Goal: Communication & Community: Answer question/provide support

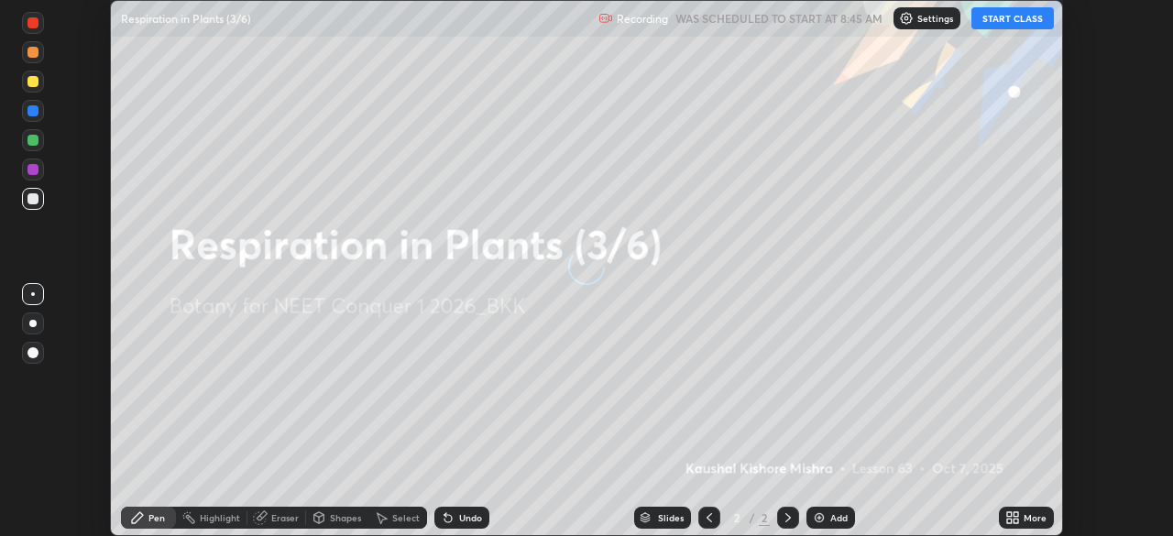
scroll to position [536, 1172]
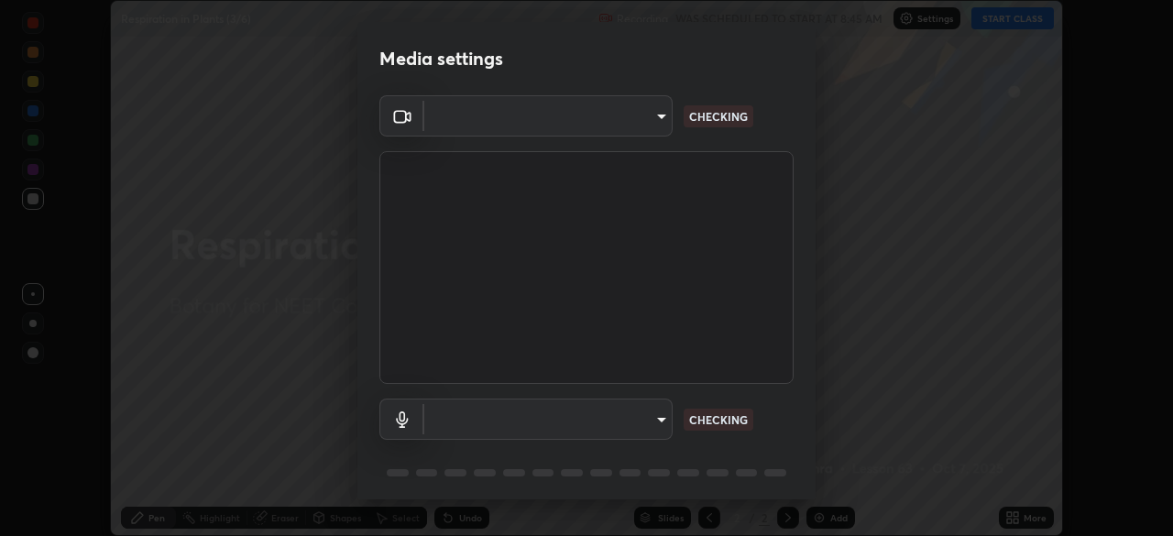
type input "ad6597066c7fc2f7d8a9df135791801f2c5e1b342417c3fbae4c684dc851fcd2"
click at [526, 416] on body "Erase all Respiration in Plants (3/6) Recording WAS SCHEDULED TO START AT 8:45 …" at bounding box center [586, 268] width 1173 height 536
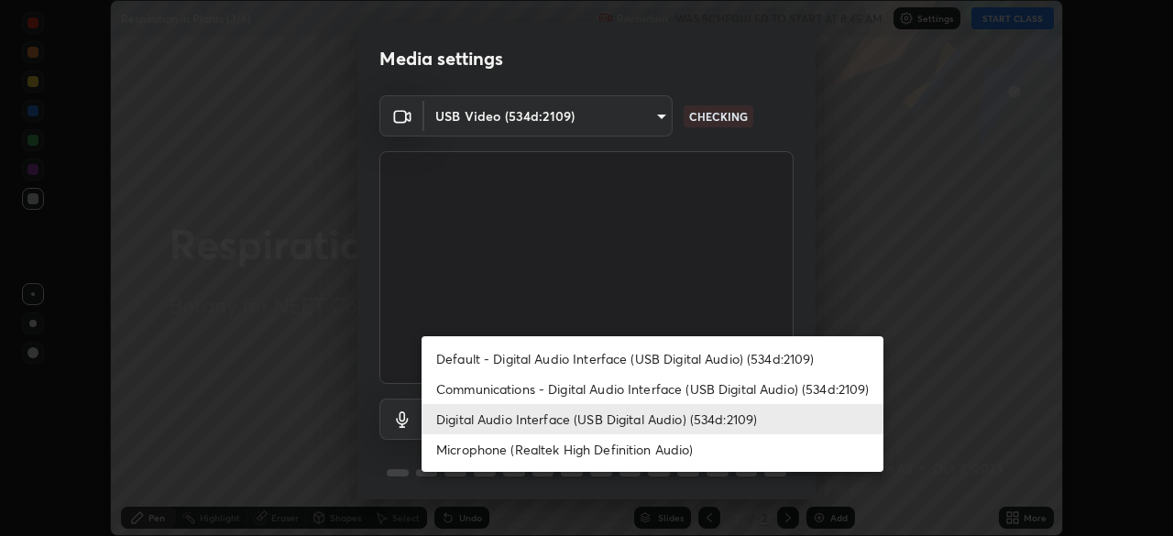
click at [510, 445] on li "Microphone (Realtek High Definition Audio)" at bounding box center [652, 449] width 462 height 30
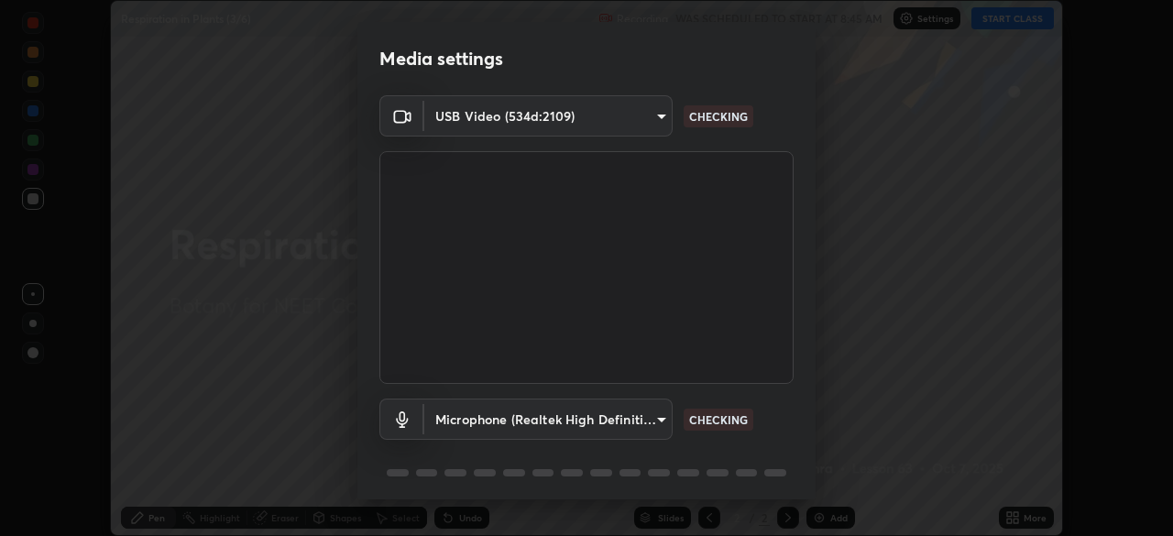
click at [496, 410] on body "Erase all Respiration in Plants (3/6) Recording WAS SCHEDULED TO START AT 8:45 …" at bounding box center [586, 268] width 1173 height 536
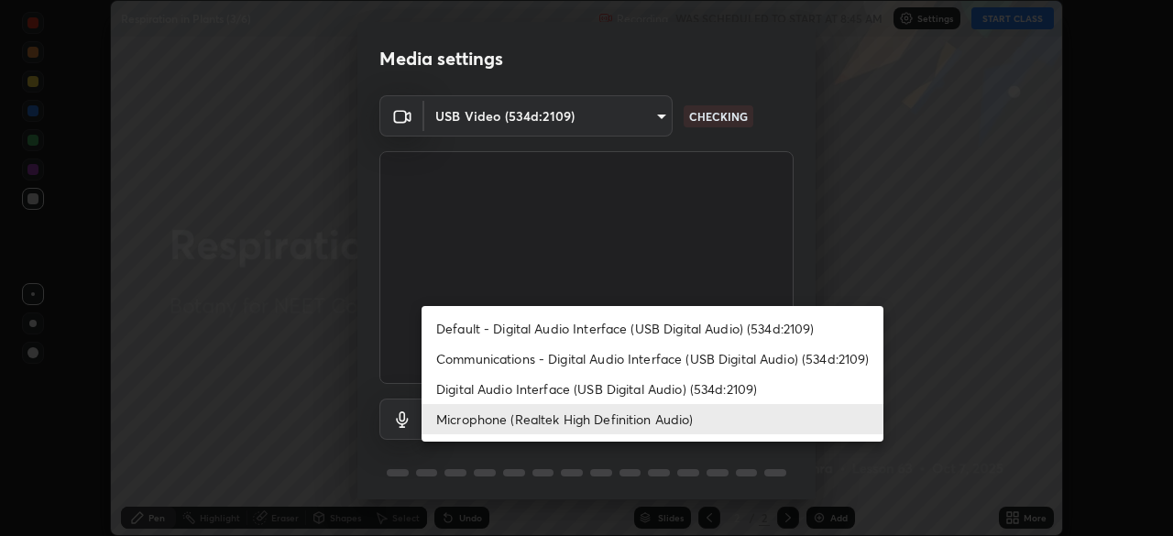
click at [495, 385] on li "Digital Audio Interface (USB Digital Audio) (534d:2109)" at bounding box center [652, 389] width 462 height 30
type input "9504114d88cd1e9f0ed6bff3d9927e44ebb011f85b2675eab88aad570231dfa9"
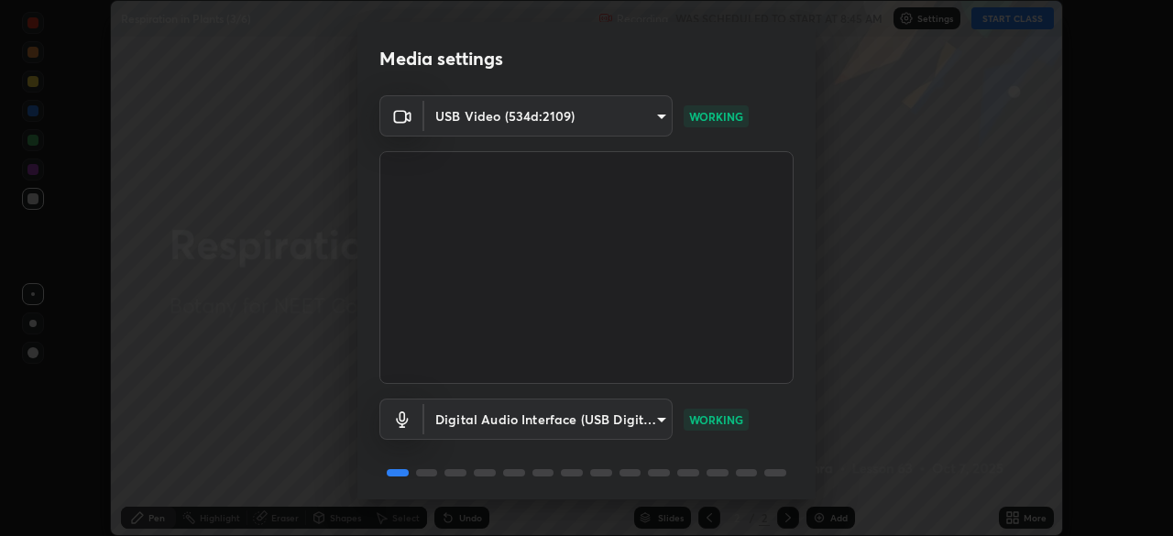
scroll to position [65, 0]
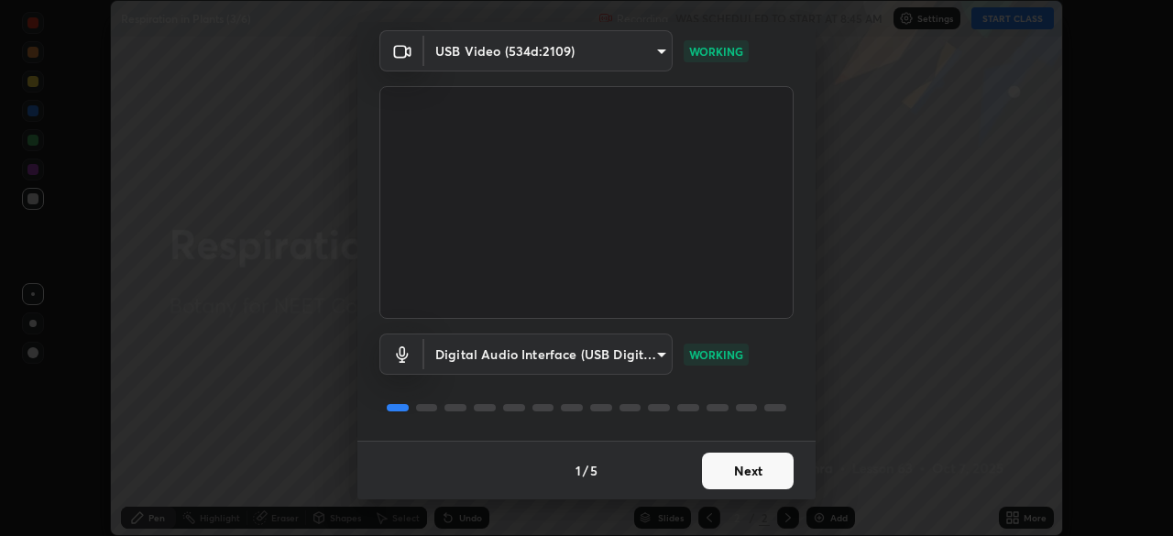
click at [750, 467] on button "Next" at bounding box center [748, 471] width 92 height 37
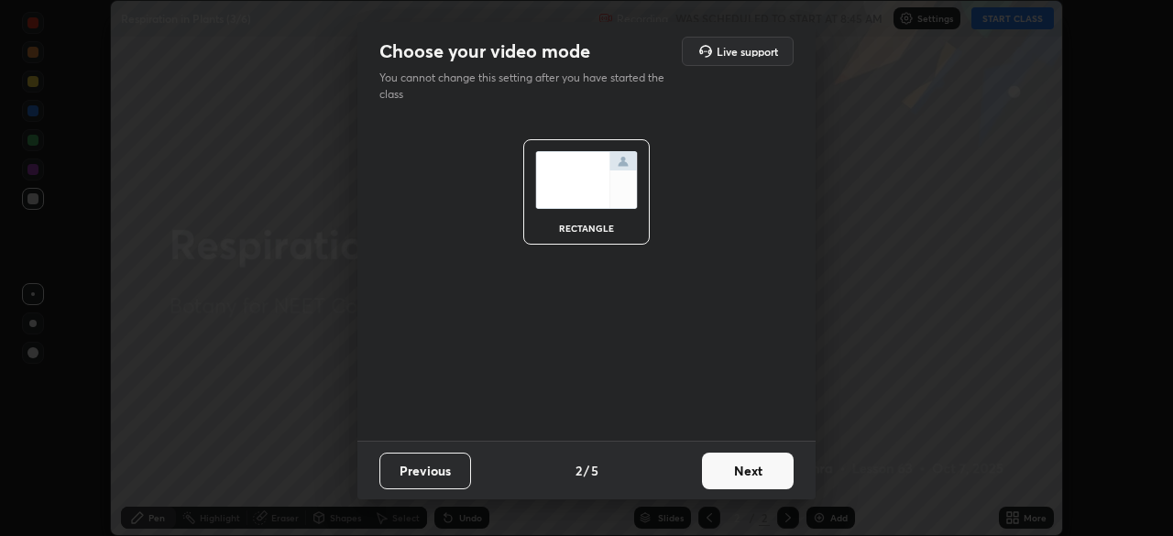
click at [750, 467] on button "Next" at bounding box center [748, 471] width 92 height 37
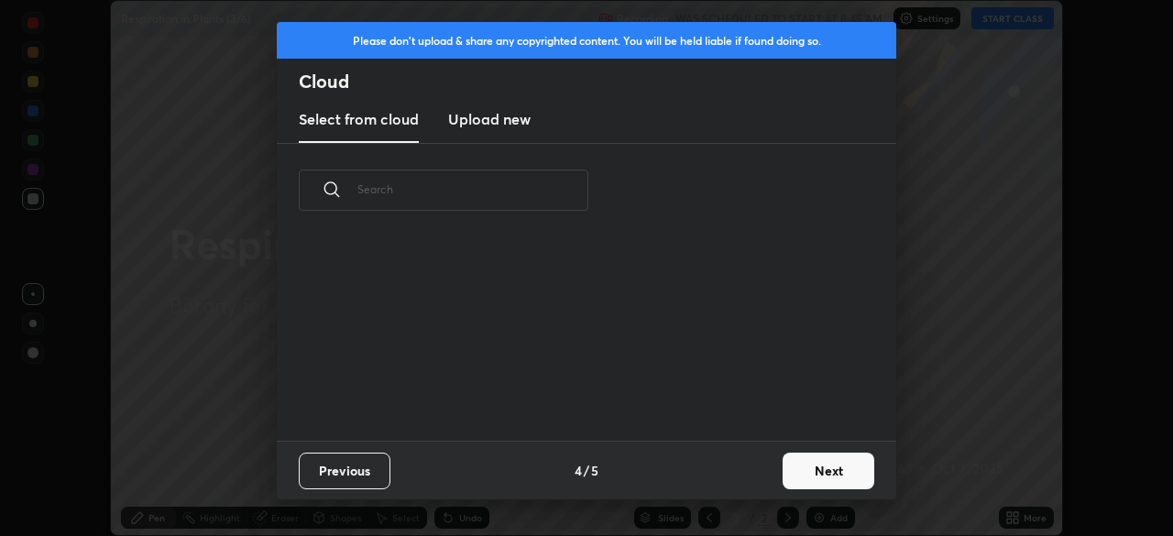
click at [818, 464] on button "Next" at bounding box center [828, 471] width 92 height 37
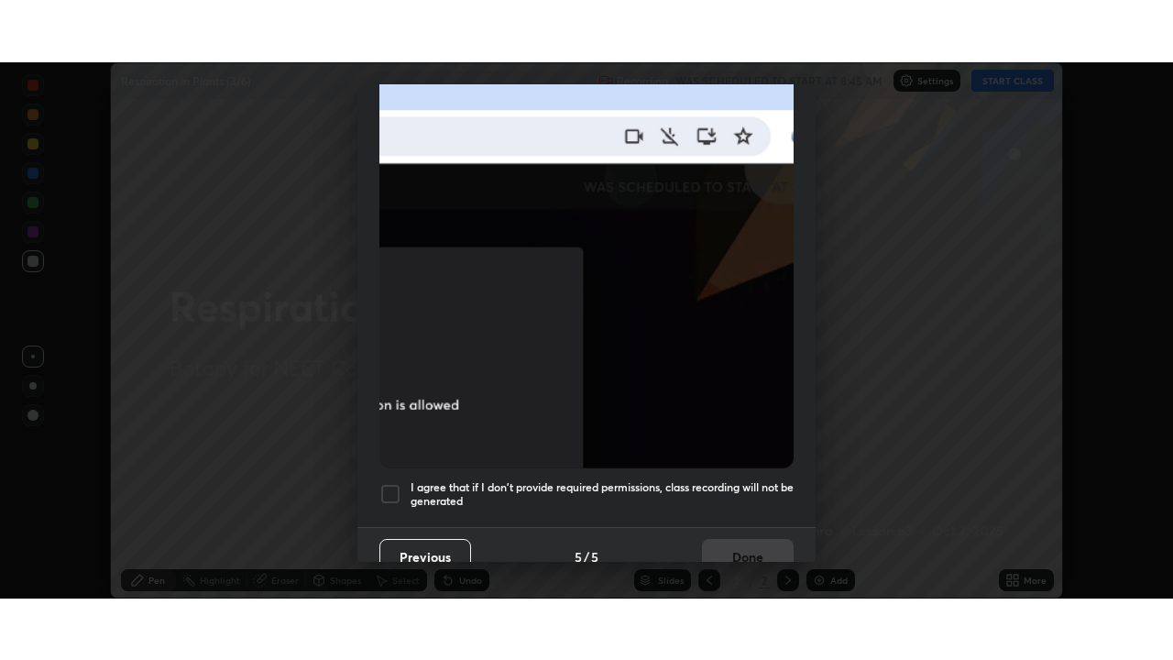
scroll to position [439, 0]
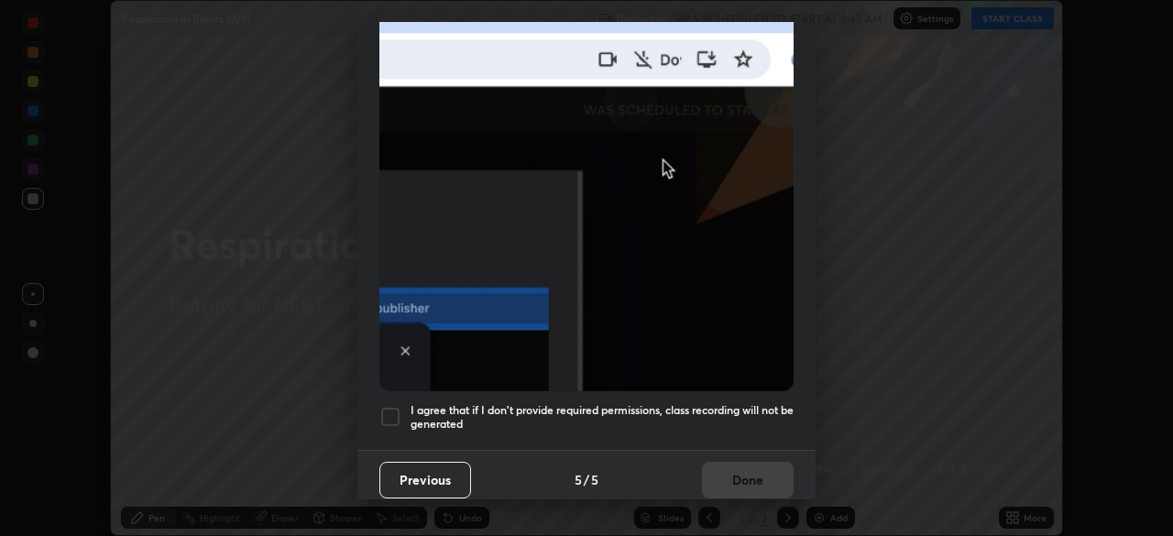
click at [390, 407] on div at bounding box center [390, 417] width 22 height 22
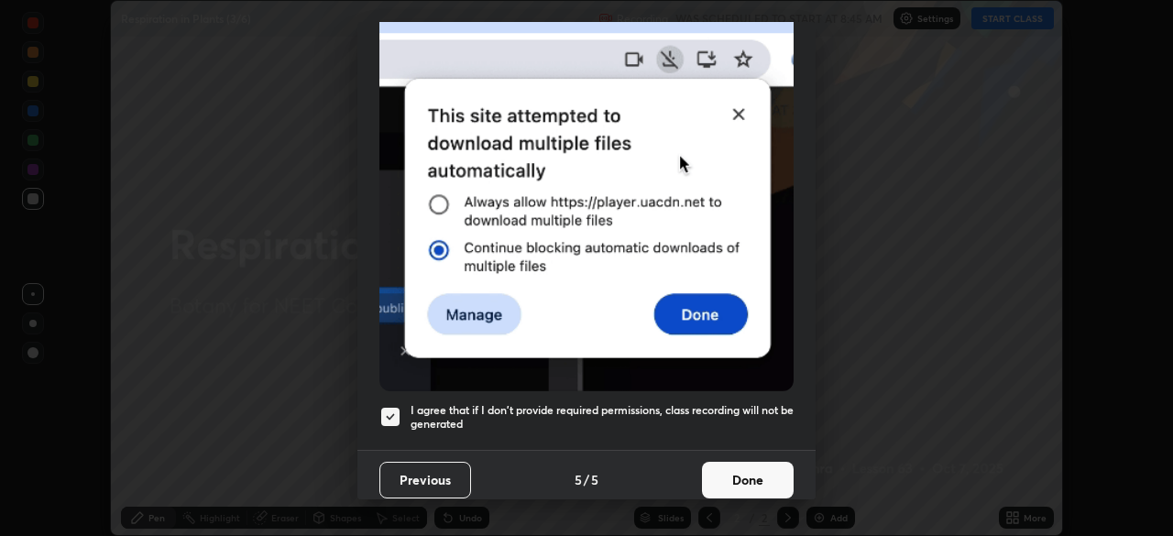
click at [746, 466] on button "Done" at bounding box center [748, 480] width 92 height 37
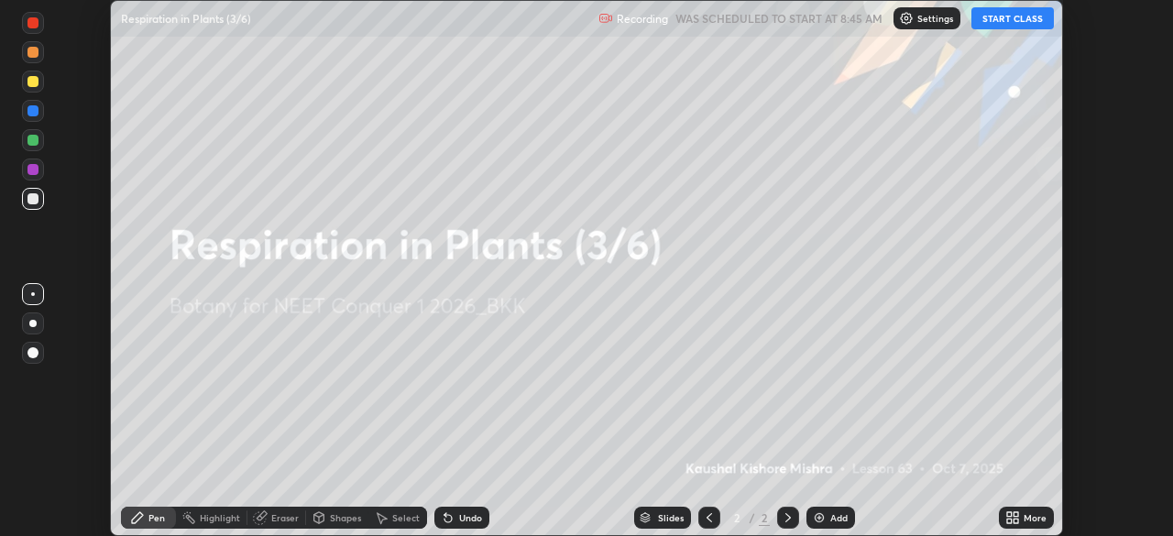
click at [1014, 511] on icon at bounding box center [1012, 517] width 15 height 15
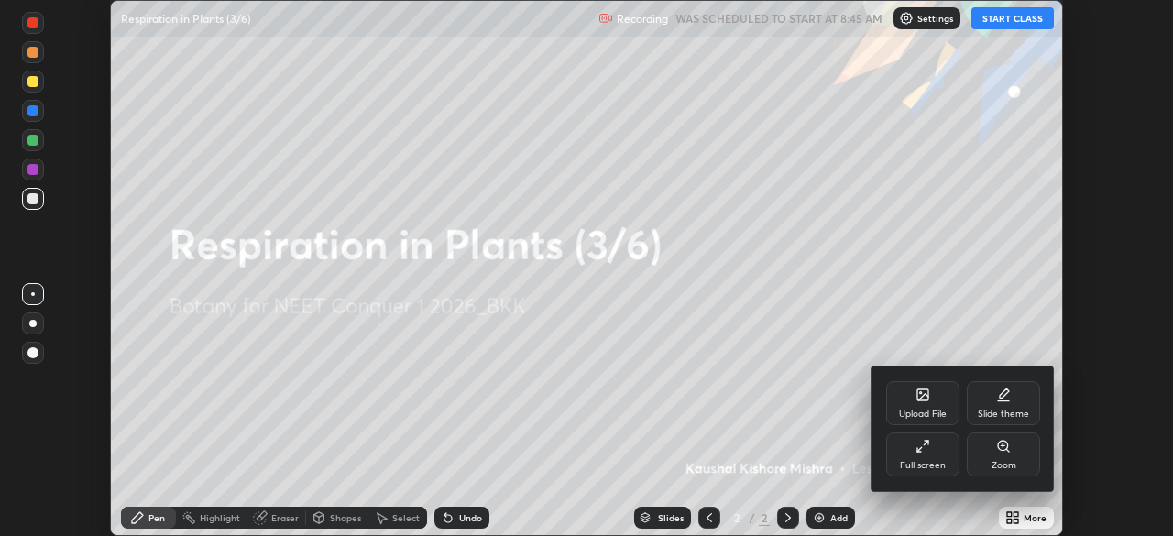
click at [922, 454] on div "Full screen" at bounding box center [922, 454] width 73 height 44
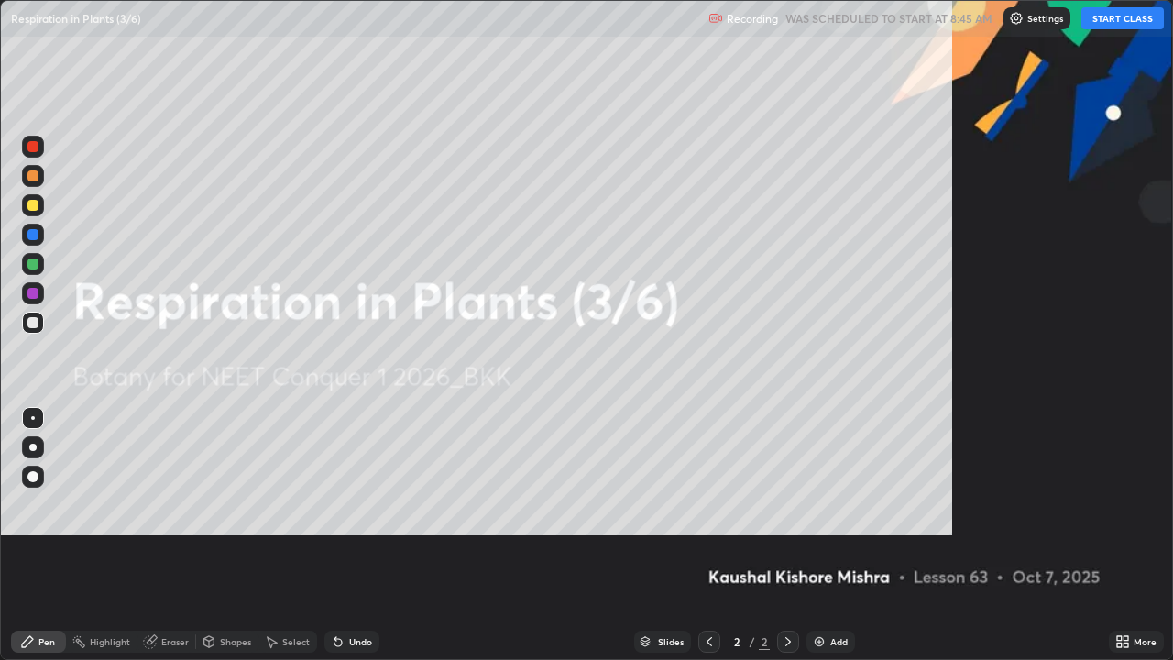
scroll to position [660, 1173]
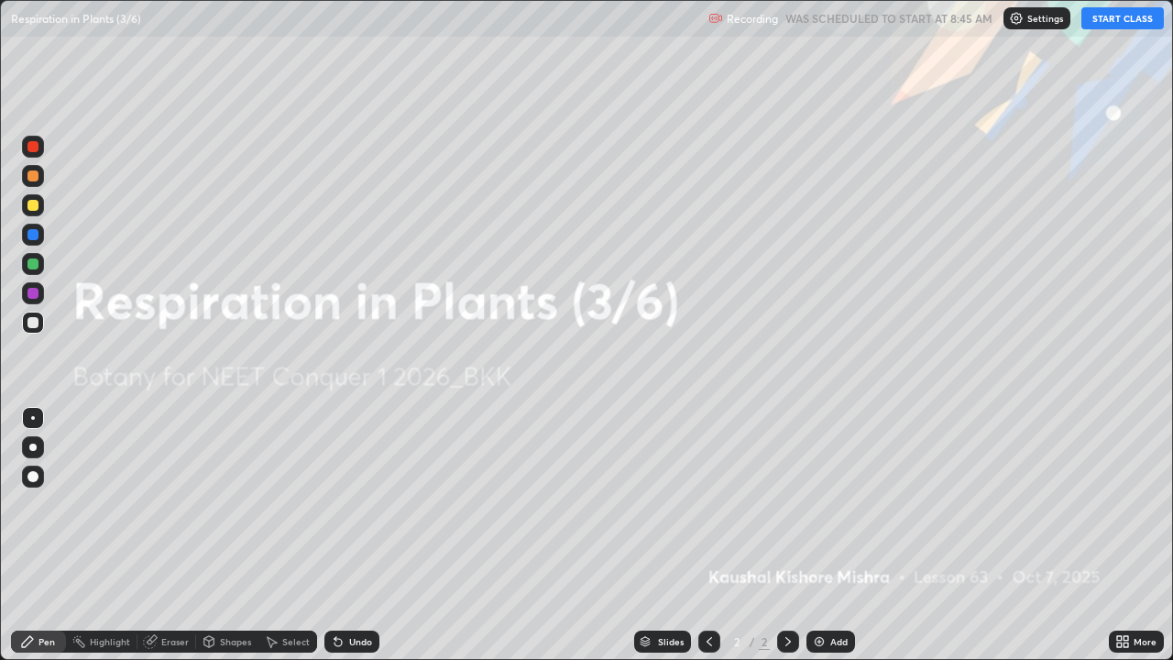
click at [1116, 15] on button "START CLASS" at bounding box center [1122, 18] width 82 height 22
click at [1108, 22] on button "START CLASS" at bounding box center [1122, 18] width 82 height 22
click at [816, 535] on img at bounding box center [819, 641] width 15 height 15
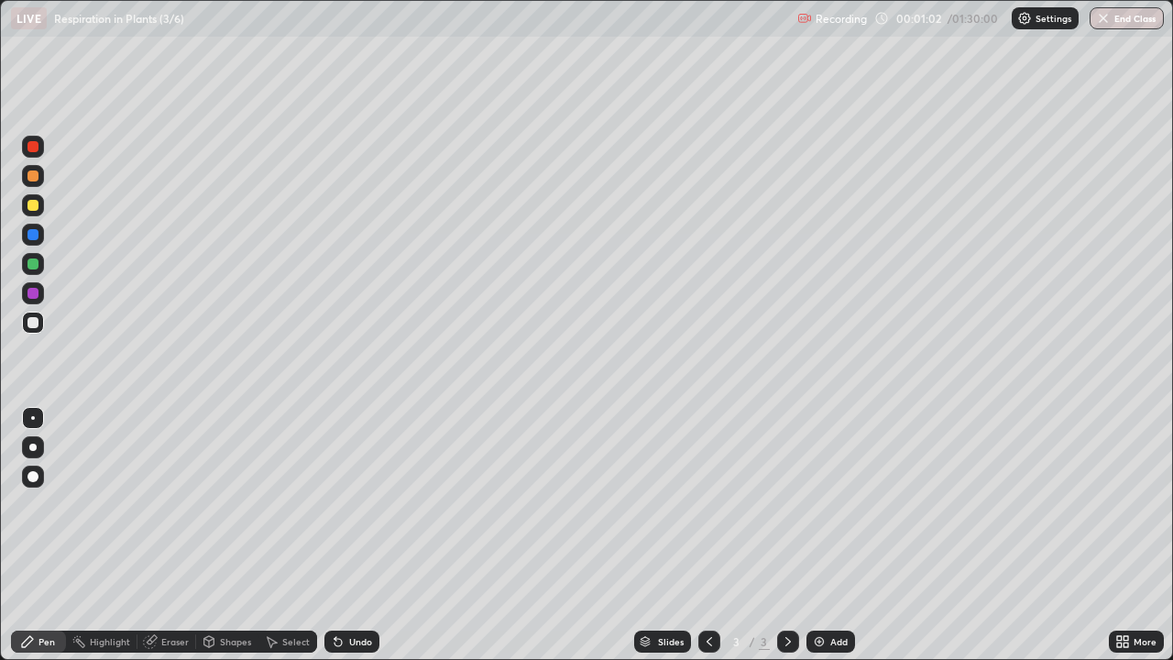
click at [34, 205] on div at bounding box center [32, 205] width 11 height 11
click at [34, 322] on div at bounding box center [32, 322] width 11 height 11
click at [165, 535] on div "Eraser" at bounding box center [174, 641] width 27 height 9
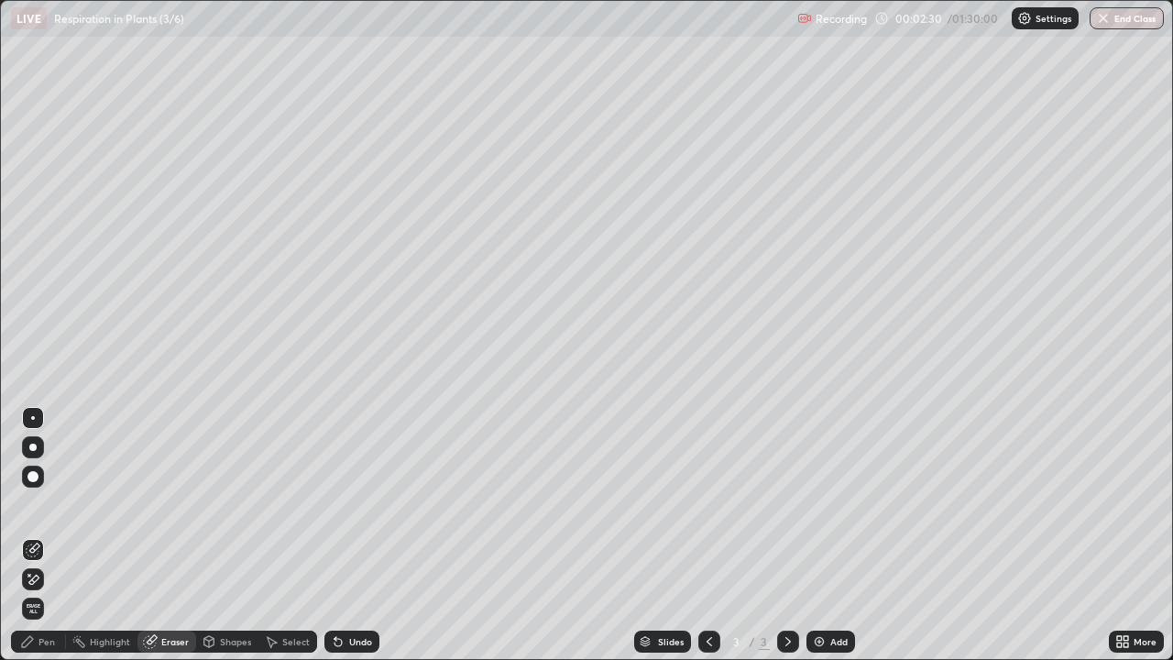
click at [51, 535] on div "Pen" at bounding box center [46, 641] width 16 height 9
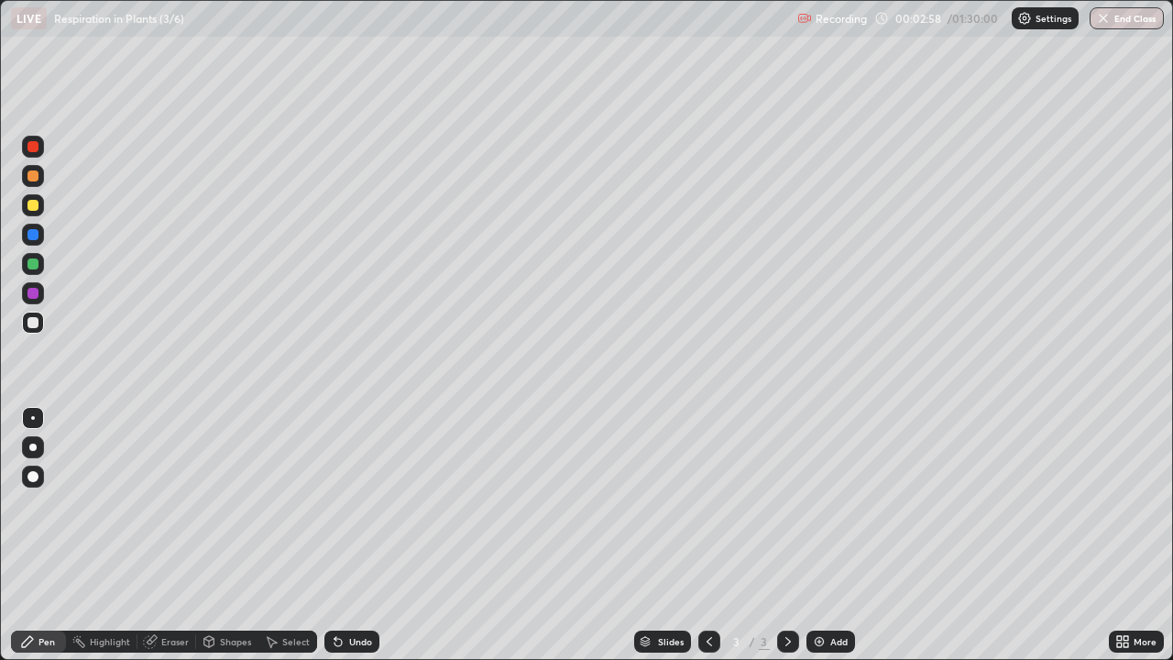
click at [37, 209] on div at bounding box center [32, 205] width 11 height 11
click at [809, 535] on div "Add" at bounding box center [830, 641] width 49 height 22
click at [35, 324] on div at bounding box center [32, 322] width 11 height 11
click at [38, 210] on div at bounding box center [33, 205] width 22 height 22
click at [43, 259] on div at bounding box center [33, 264] width 22 height 22
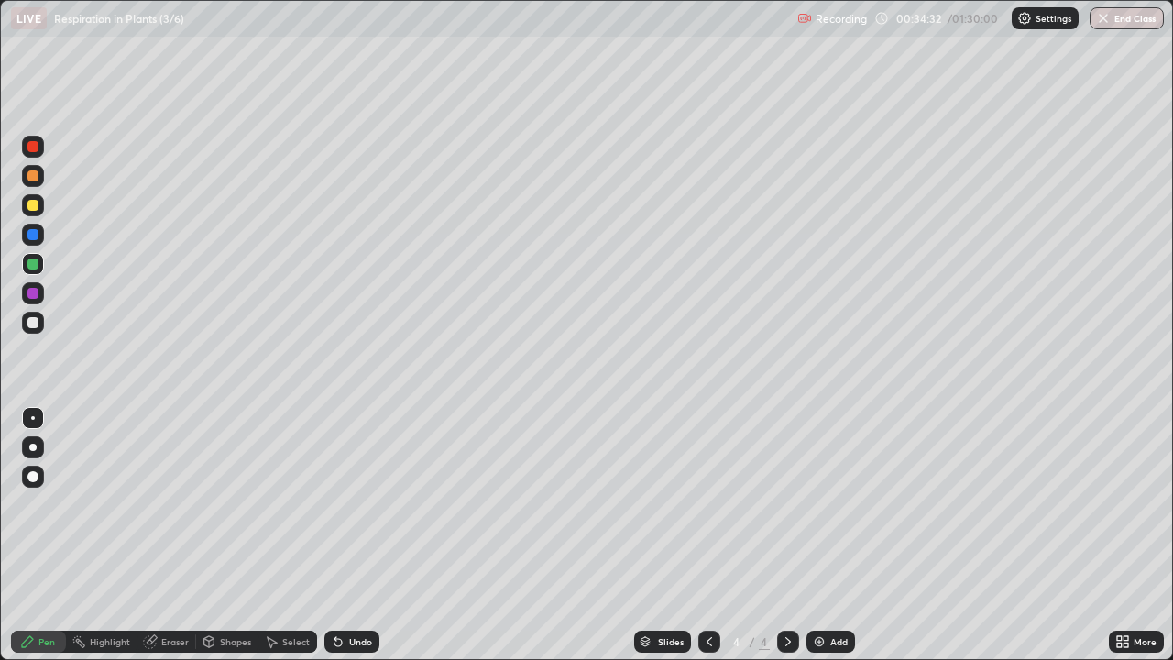
click at [830, 535] on div "Add" at bounding box center [838, 641] width 17 height 9
click at [34, 176] on div at bounding box center [32, 175] width 11 height 11
click at [34, 322] on div at bounding box center [32, 322] width 11 height 11
click at [167, 535] on div "Eraser" at bounding box center [174, 641] width 27 height 9
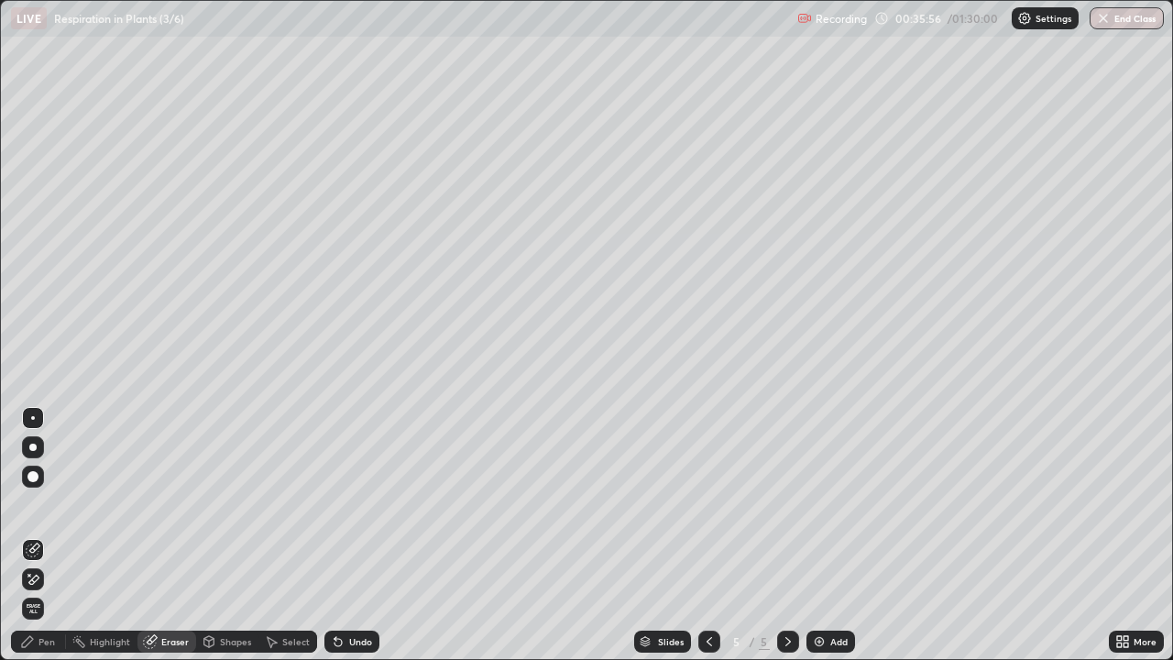
click at [54, 535] on div "Pen" at bounding box center [46, 641] width 16 height 9
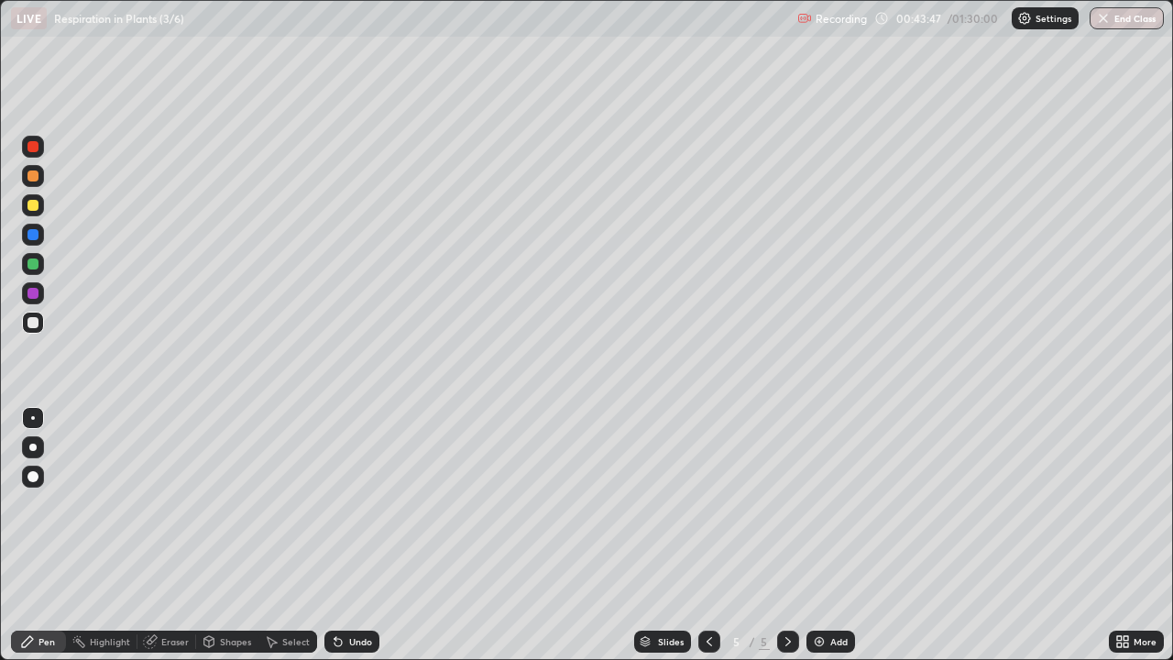
click at [716, 535] on div at bounding box center [709, 641] width 22 height 22
click at [43, 209] on div at bounding box center [33, 205] width 22 height 22
click at [824, 535] on div "Add" at bounding box center [830, 641] width 49 height 22
click at [34, 322] on div at bounding box center [32, 322] width 11 height 11
click at [34, 208] on div at bounding box center [32, 205] width 11 height 11
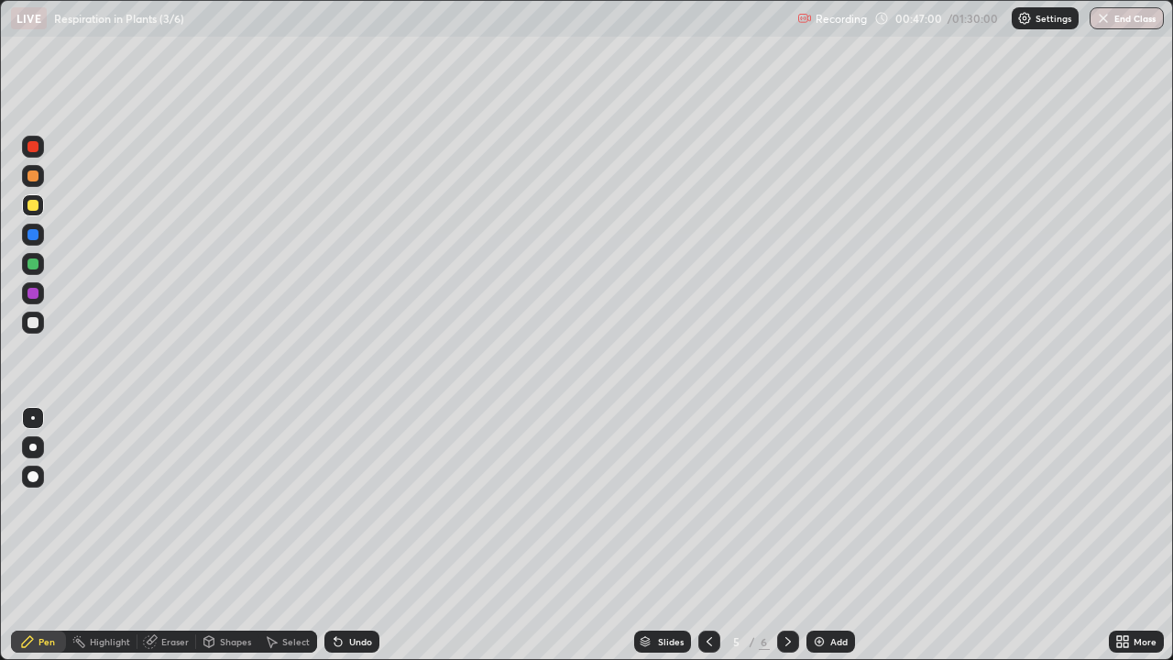
click at [32, 263] on div at bounding box center [32, 263] width 11 height 11
click at [37, 207] on div at bounding box center [32, 205] width 11 height 11
click at [817, 535] on img at bounding box center [819, 641] width 15 height 15
click at [34, 322] on div at bounding box center [32, 322] width 11 height 11
click at [157, 535] on div "Eraser" at bounding box center [166, 641] width 59 height 22
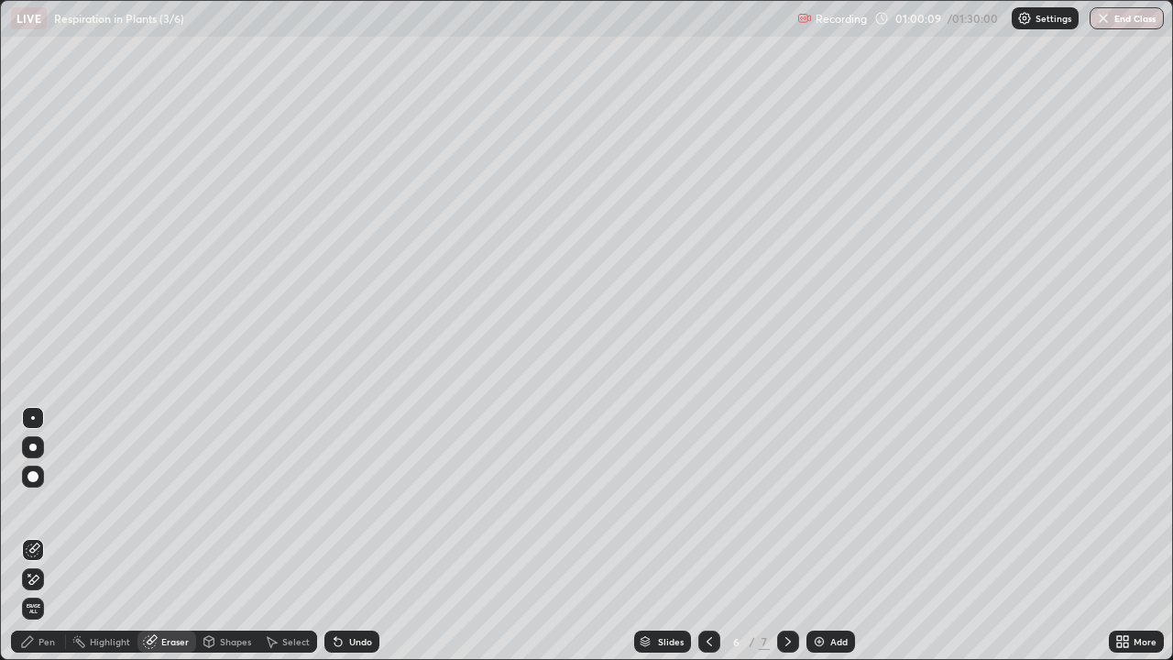
click at [36, 535] on div "Pen" at bounding box center [38, 641] width 55 height 22
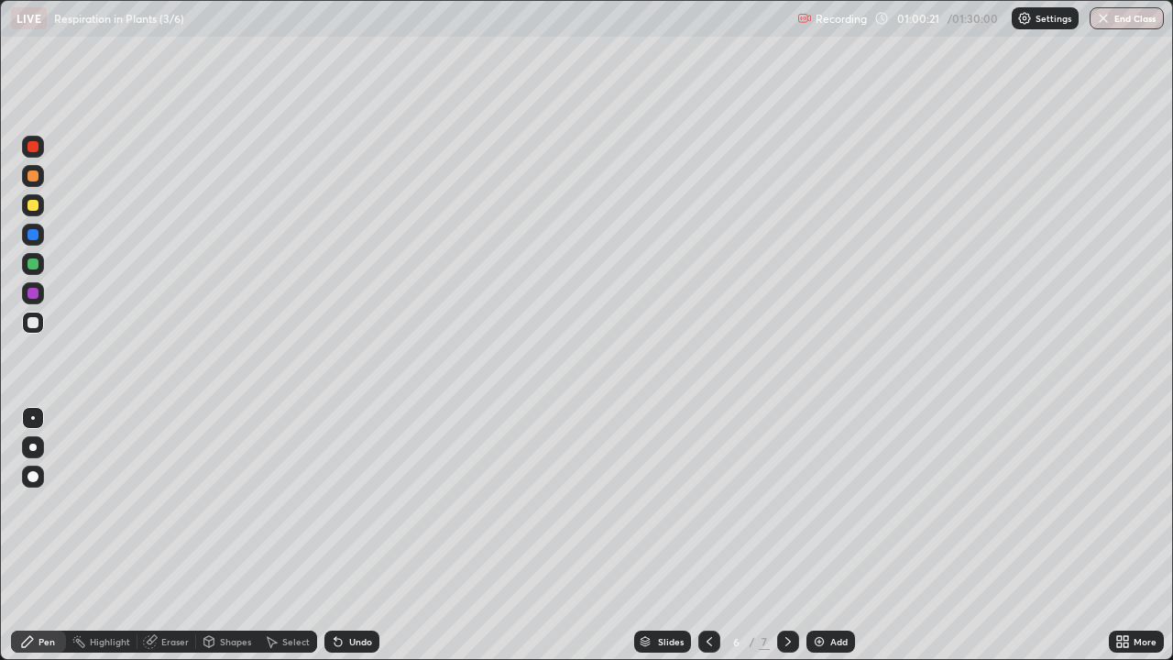
click at [36, 207] on div at bounding box center [32, 205] width 11 height 11
click at [151, 535] on icon at bounding box center [150, 642] width 12 height 12
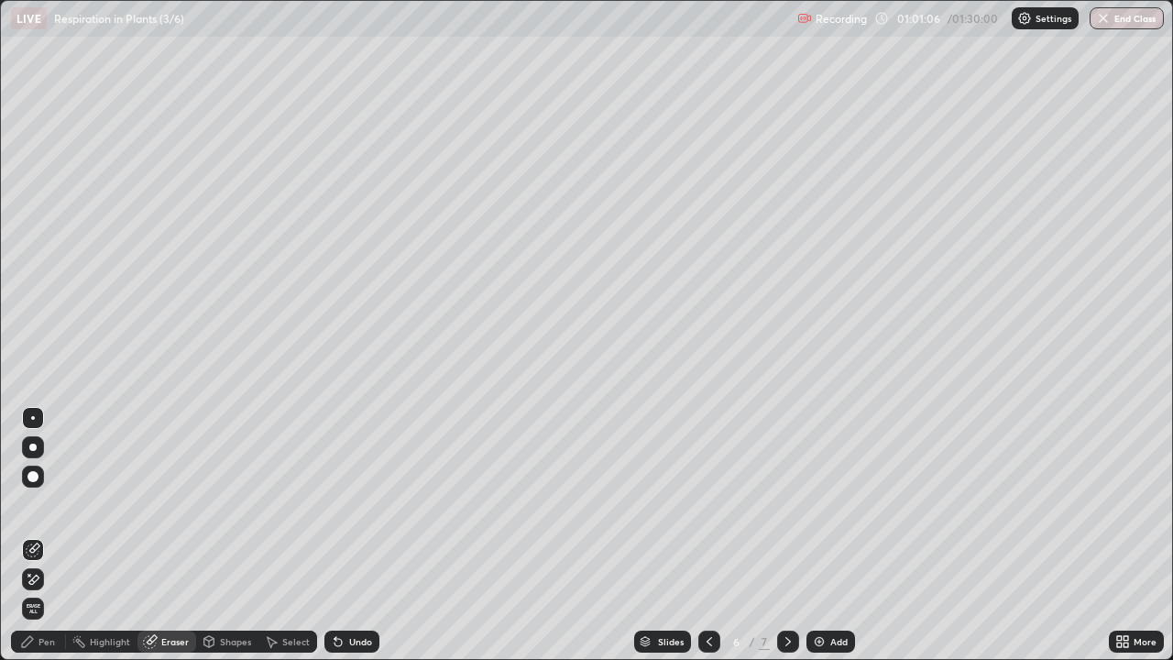
click at [45, 535] on div "Pen" at bounding box center [38, 641] width 55 height 22
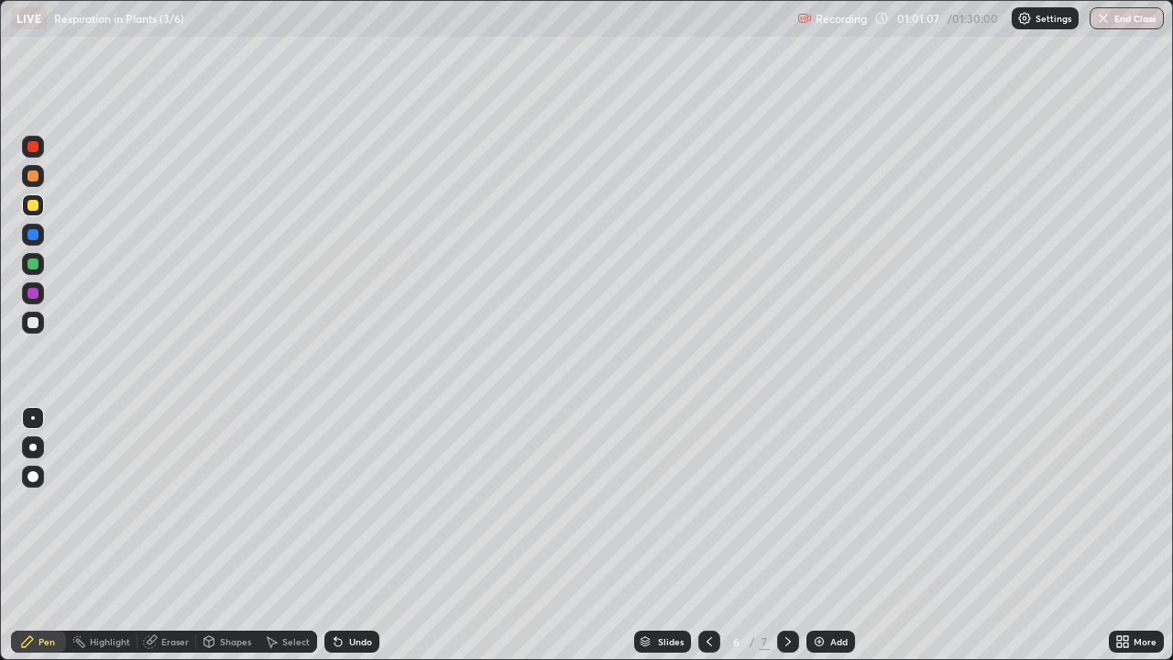
click at [36, 207] on div at bounding box center [32, 205] width 11 height 11
click at [158, 535] on div "Eraser" at bounding box center [166, 641] width 59 height 22
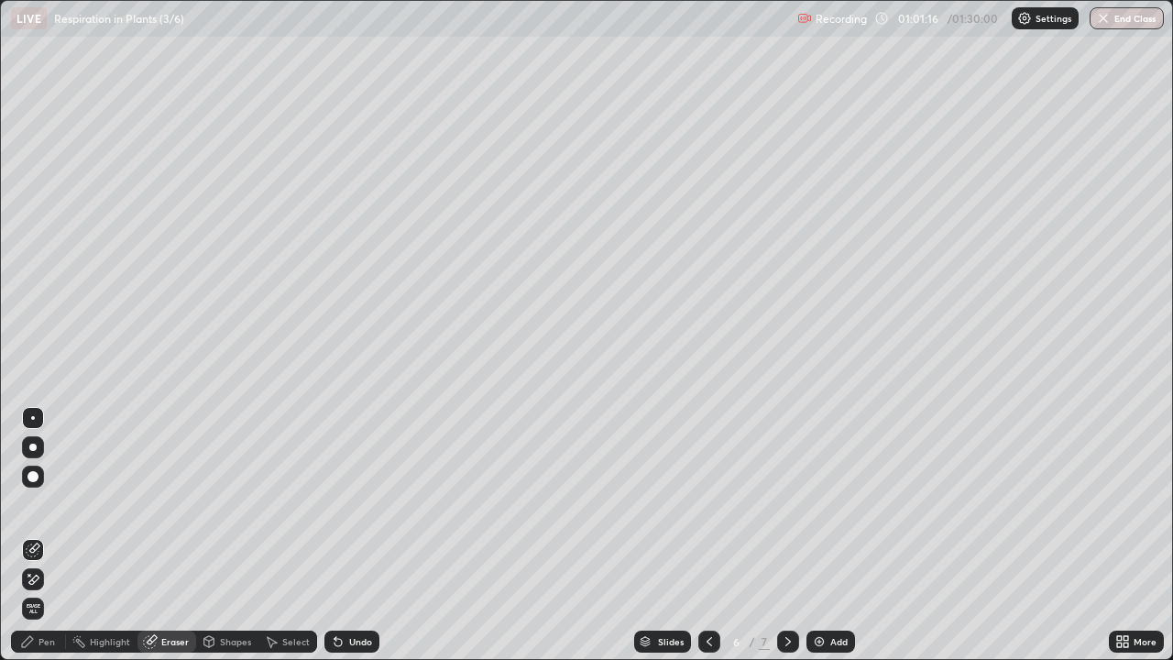
click at [49, 535] on div "Pen" at bounding box center [46, 641] width 16 height 9
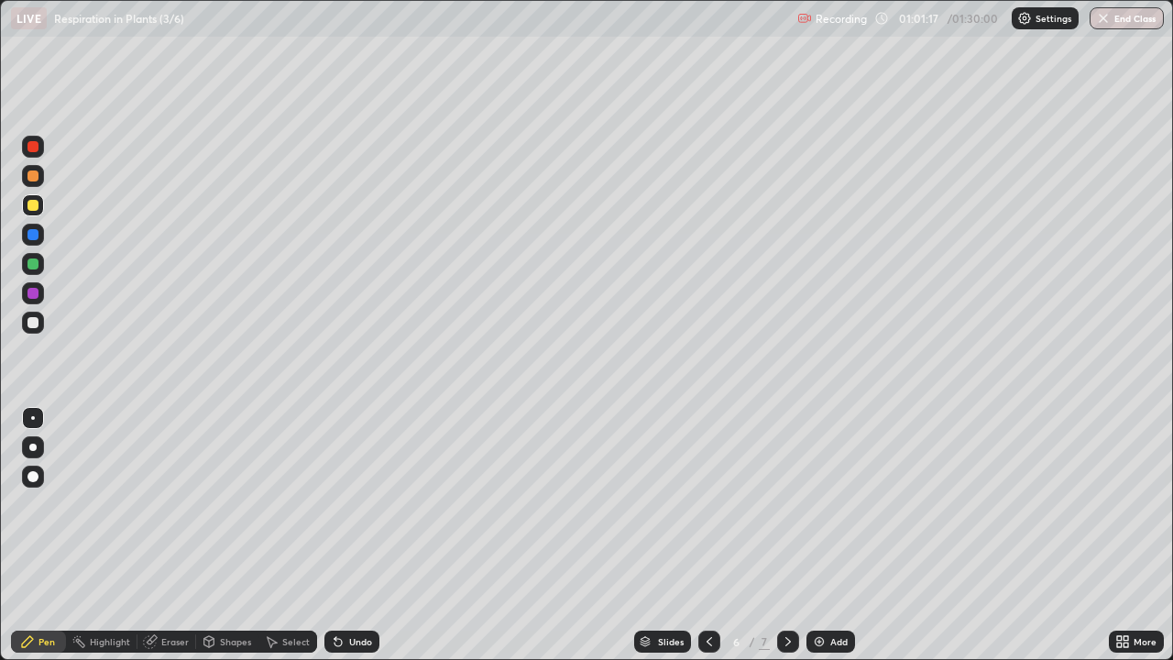
click at [34, 322] on div at bounding box center [32, 322] width 11 height 11
click at [36, 207] on div at bounding box center [32, 205] width 11 height 11
click at [34, 263] on div at bounding box center [32, 263] width 11 height 11
click at [38, 179] on div at bounding box center [32, 175] width 11 height 11
click at [169, 535] on div "Eraser" at bounding box center [174, 641] width 27 height 9
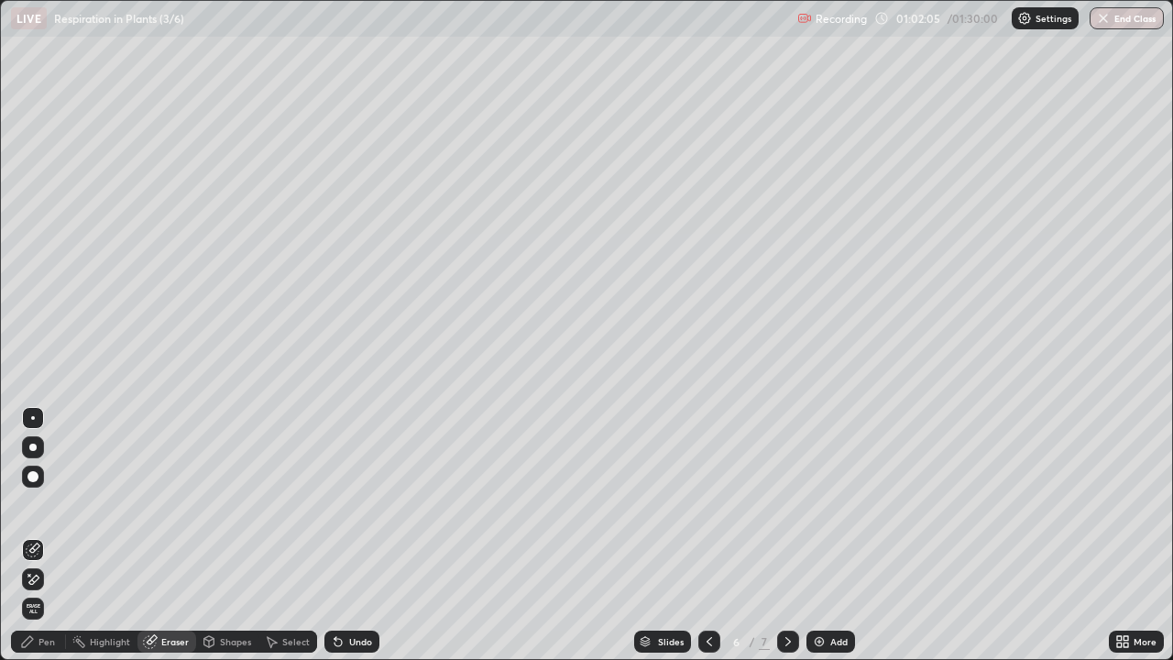
click at [49, 535] on div "Pen" at bounding box center [38, 641] width 55 height 22
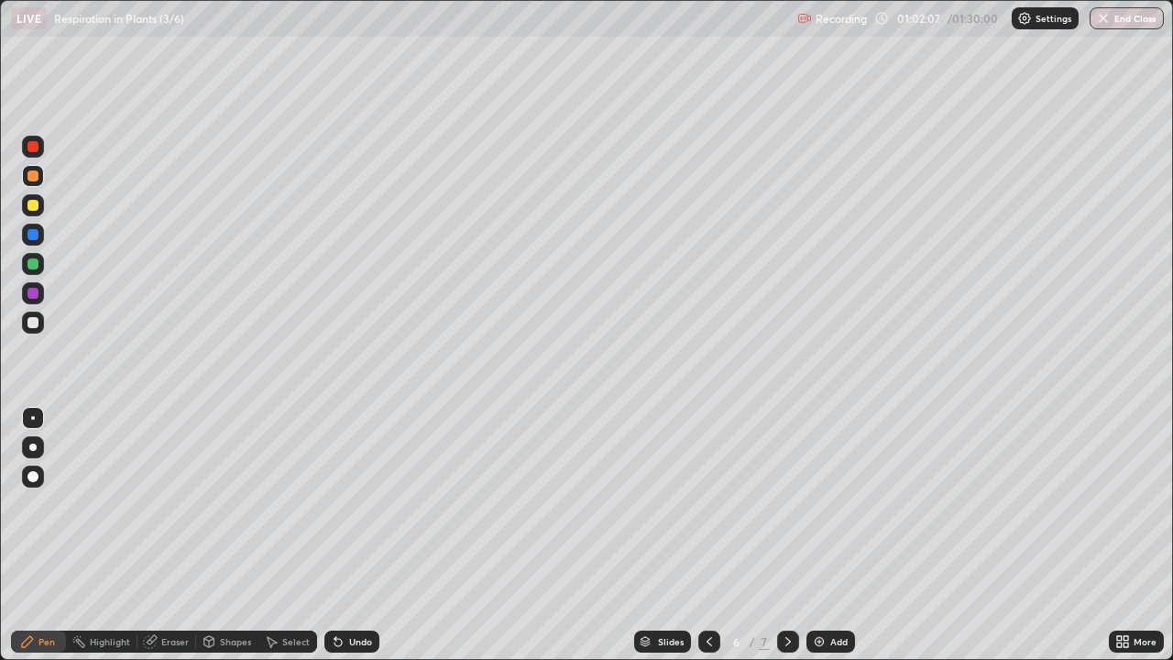
click at [34, 265] on div at bounding box center [32, 263] width 11 height 11
click at [33, 204] on div at bounding box center [32, 205] width 11 height 11
click at [35, 258] on div at bounding box center [32, 263] width 11 height 11
click at [29, 207] on div at bounding box center [32, 205] width 11 height 11
click at [33, 267] on div at bounding box center [32, 263] width 11 height 11
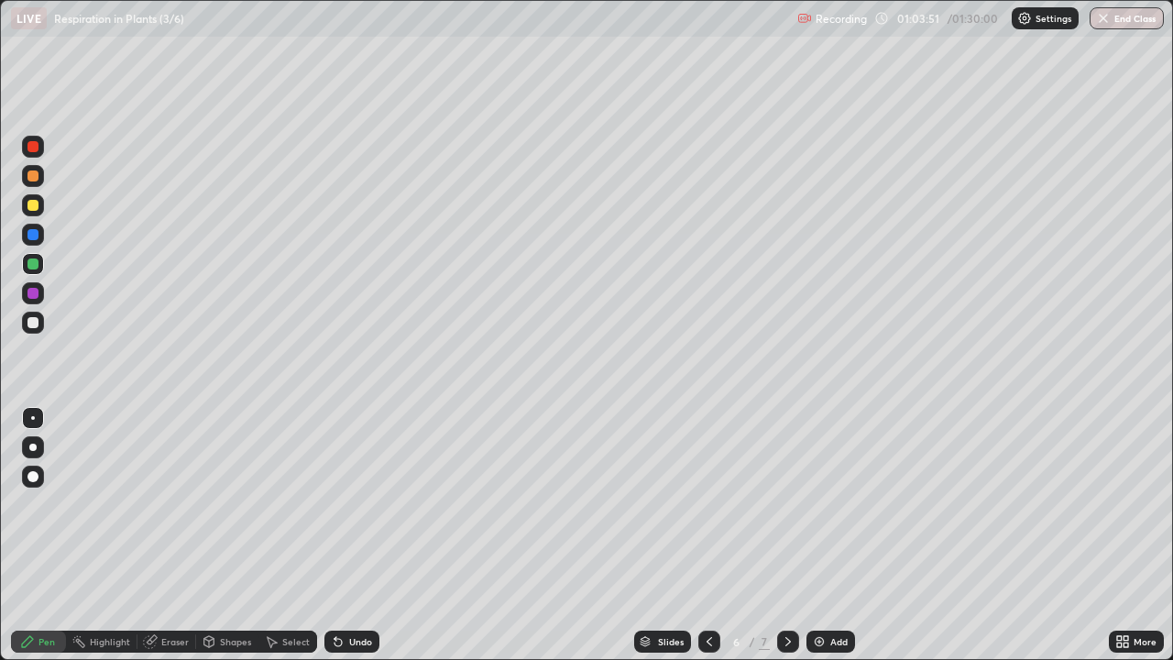
click at [34, 324] on div at bounding box center [32, 322] width 11 height 11
click at [612, 535] on div "Slides 6 / 7 Add" at bounding box center [743, 641] width 729 height 37
click at [617, 535] on div "Slides 6 / 7 Add" at bounding box center [743, 641] width 729 height 37
click at [614, 535] on div "Slides 6 / 7 Add" at bounding box center [743, 641] width 729 height 37
click at [616, 535] on div "Slides 6 / 7 Add" at bounding box center [743, 641] width 729 height 37
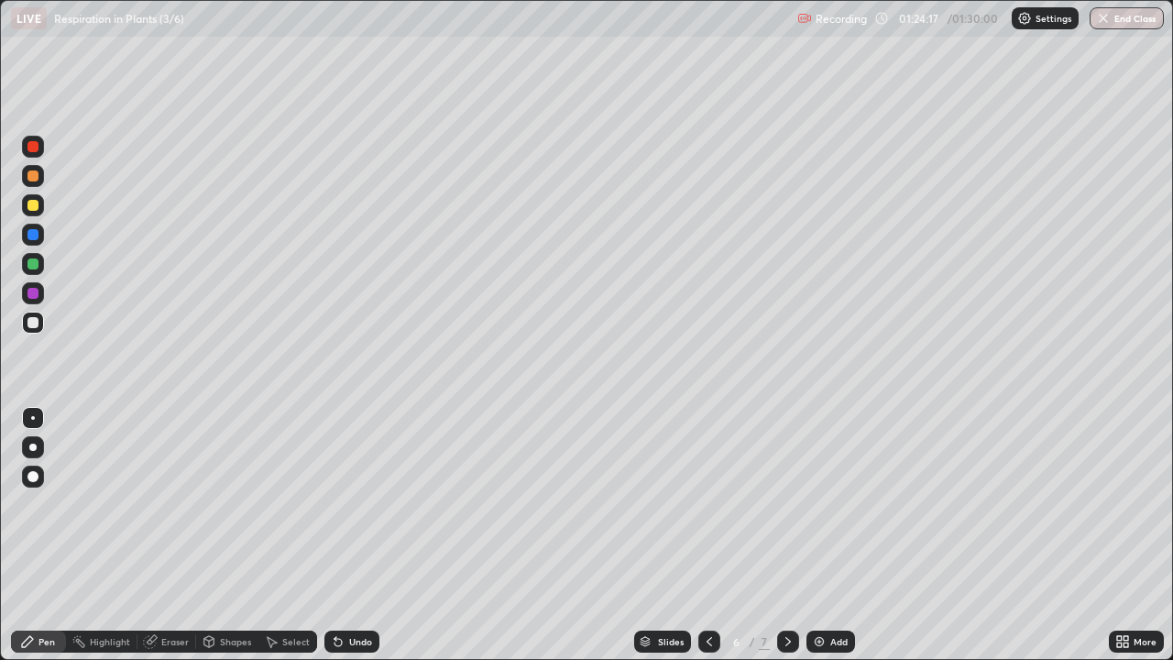
click at [35, 180] on div at bounding box center [32, 175] width 11 height 11
click at [1103, 19] on img "button" at bounding box center [1104, 18] width 15 height 15
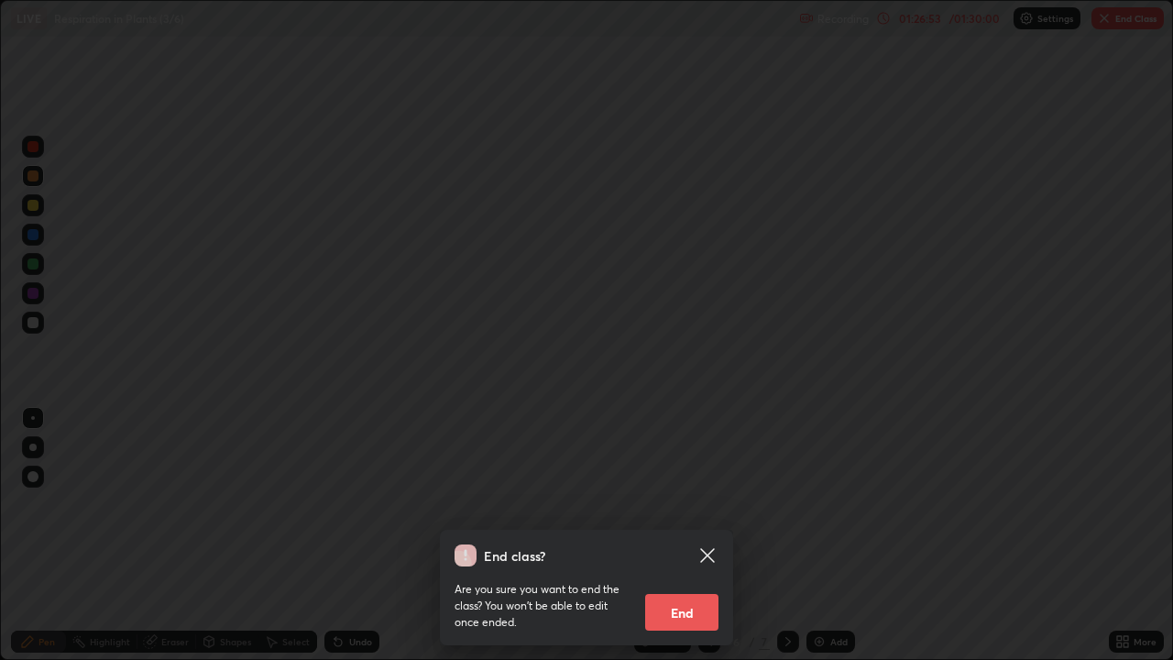
click at [682, 535] on button "End" at bounding box center [681, 612] width 73 height 37
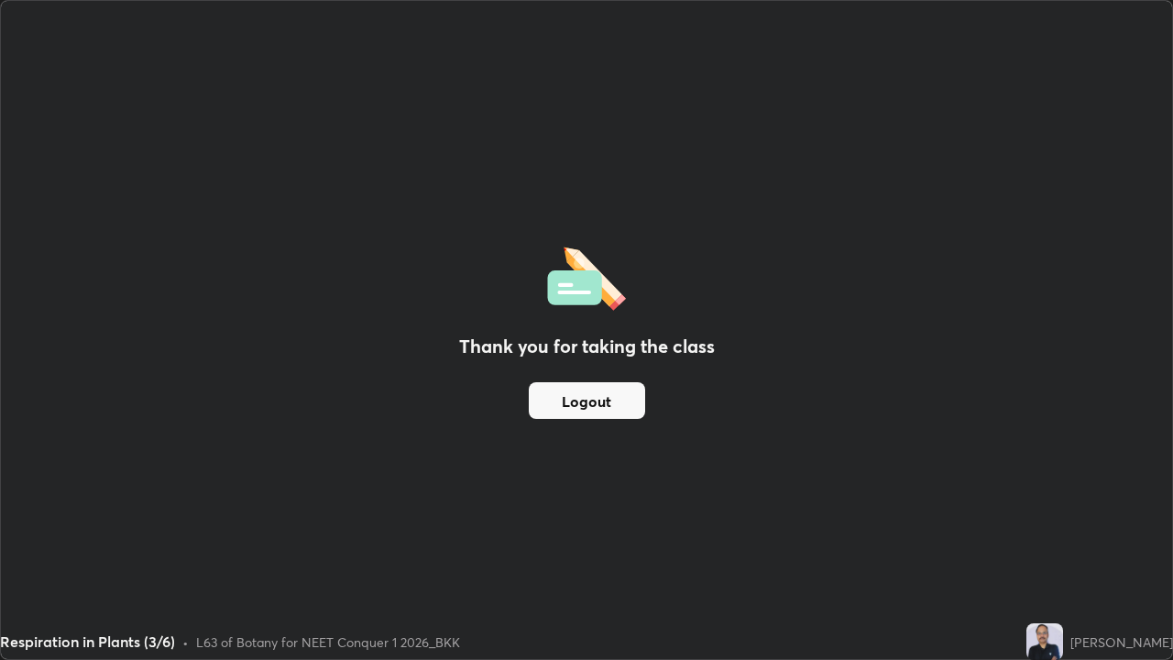
click at [599, 408] on button "Logout" at bounding box center [587, 400] width 116 height 37
